Goal: Find contact information: Find contact information

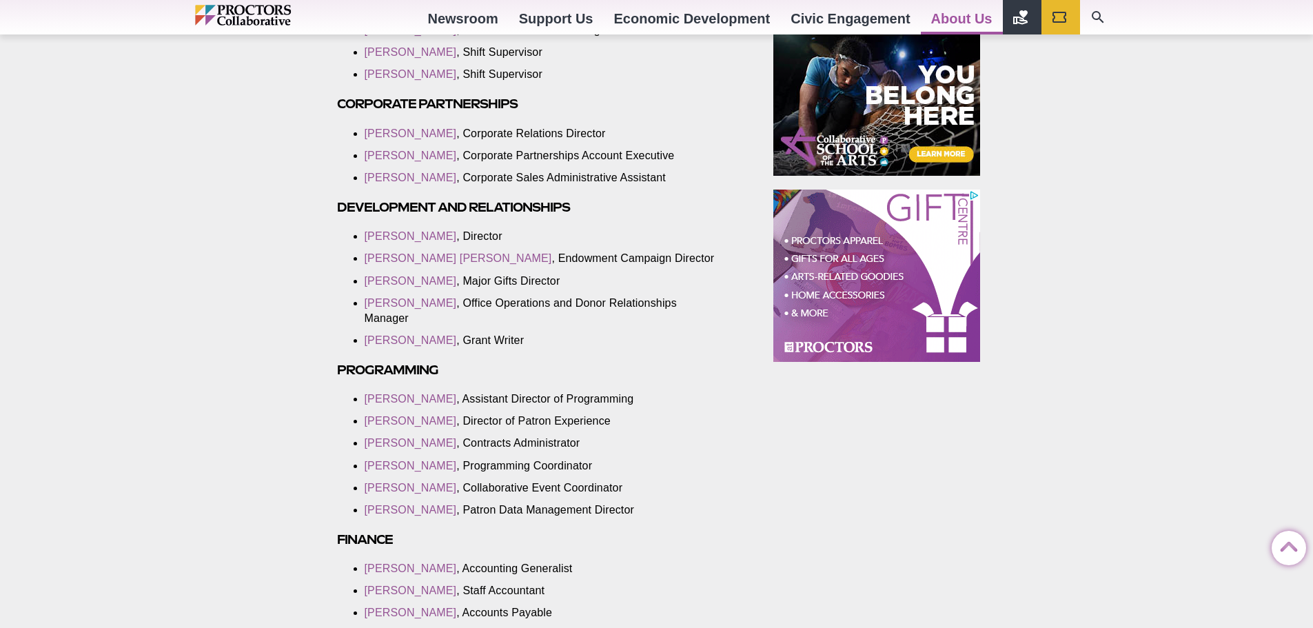
scroll to position [758, 0]
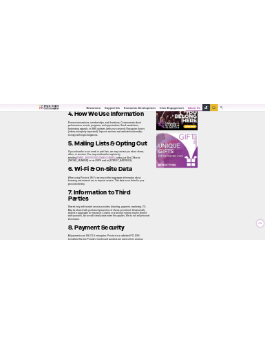
scroll to position [1034, 0]
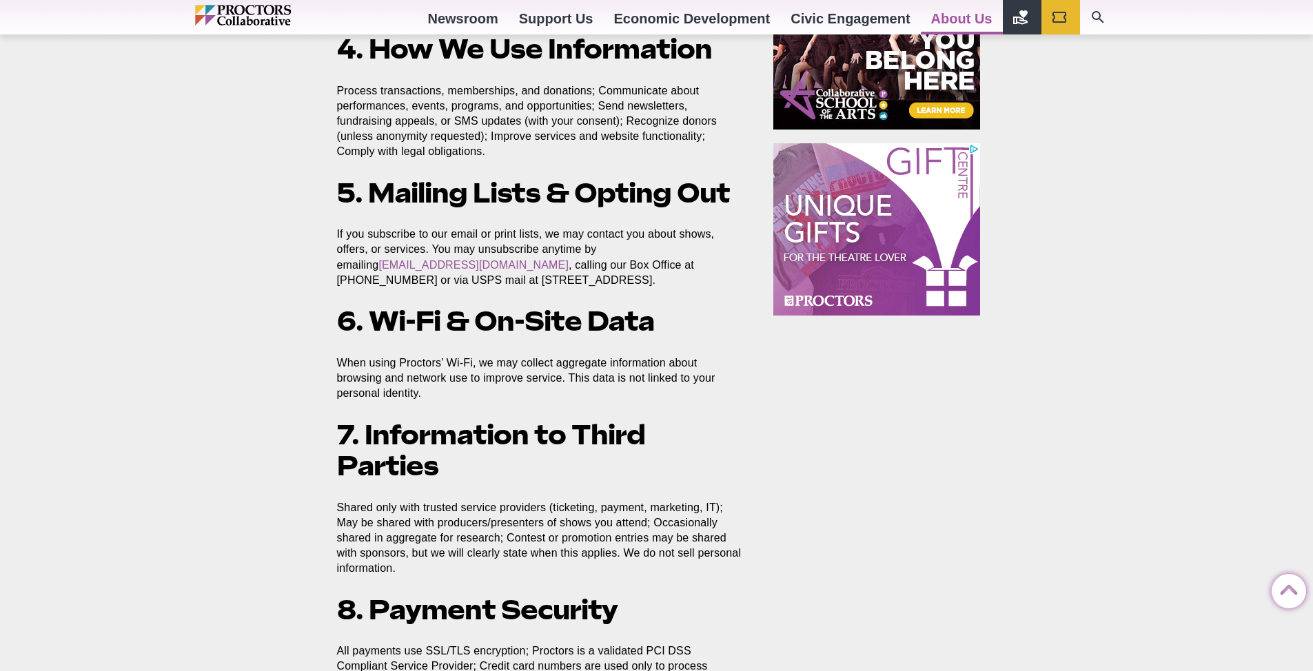
drag, startPoint x: 325, startPoint y: 250, endPoint x: 296, endPoint y: 256, distance: 30.1
click at [265, 256] on div "Proctors Collaborative Privacy and Security Policy Posted [DATE] by sking Effec…" at bounding box center [656, 554] width 1313 height 2309
drag, startPoint x: 328, startPoint y: 249, endPoint x: 477, endPoint y: 255, distance: 149.0
click at [265, 255] on section "Effective Date: [DATE] 1. Our Commitment At Proctors Collaborative (“Proctors,”…" at bounding box center [542, 583] width 433 height 2153
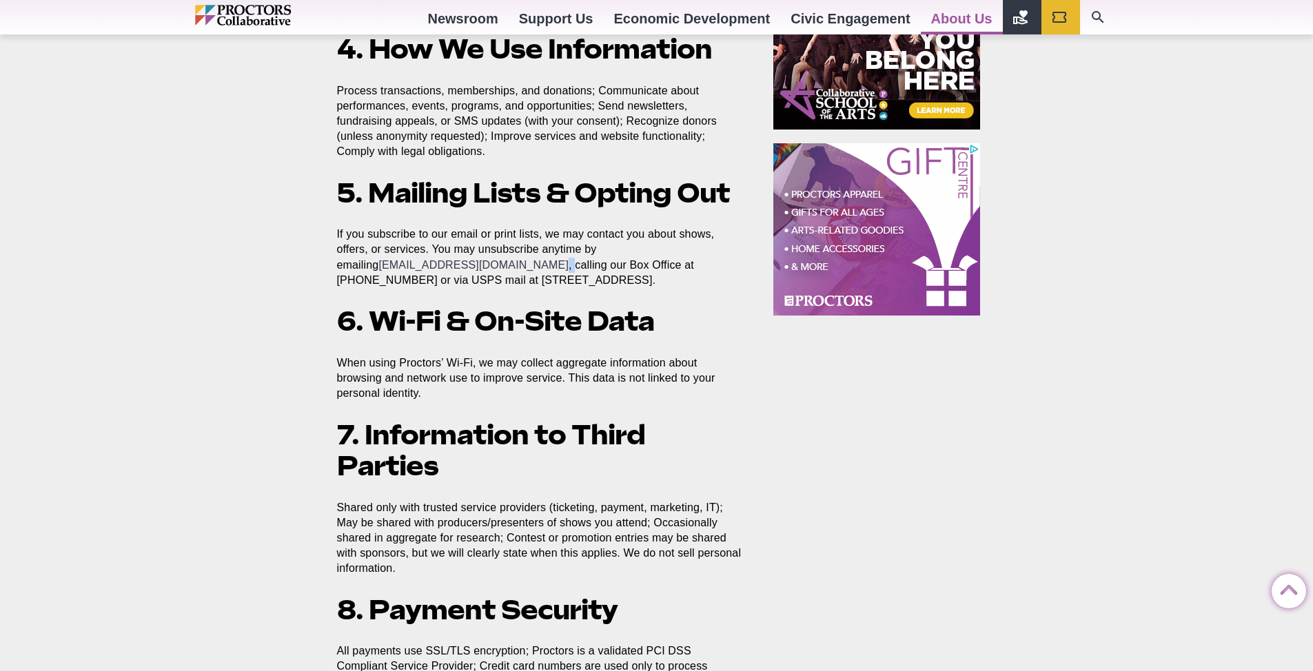
click at [265, 259] on link "[EMAIL_ADDRESS][DOMAIN_NAME]" at bounding box center [473, 265] width 190 height 12
click at [249, 238] on div "Proctors Collaborative Privacy and Security Policy Posted [DATE] by sking Effec…" at bounding box center [656, 554] width 1313 height 2309
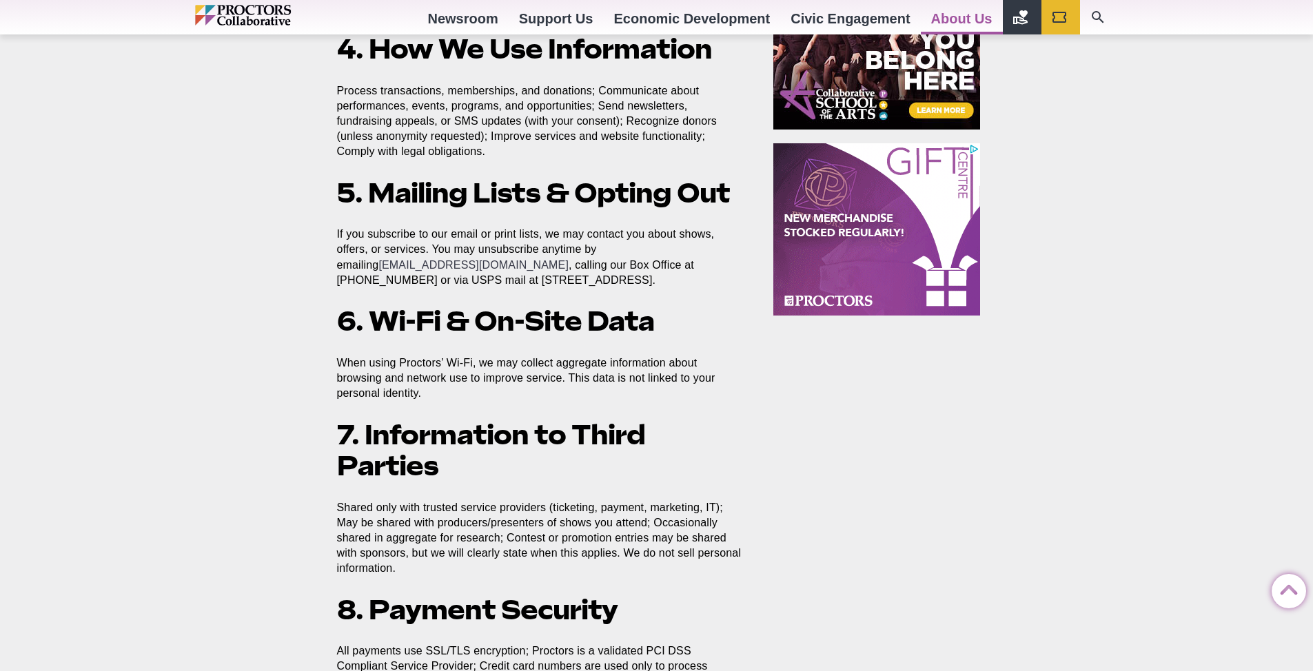
drag, startPoint x: 333, startPoint y: 252, endPoint x: 367, endPoint y: 250, distance: 33.8
click at [265, 250] on section "Effective Date: [DATE] 1. Our Commitment At Proctors Collaborative (“Proctors,”…" at bounding box center [542, 583] width 433 height 2153
drag, startPoint x: 348, startPoint y: 249, endPoint x: 271, endPoint y: 250, distance: 77.2
click at [265, 250] on div "Proctors Collaborative Privacy and Security Policy Posted [DATE] by sking Effec…" at bounding box center [656, 554] width 1313 height 2309
